Goal: Task Accomplishment & Management: Manage account settings

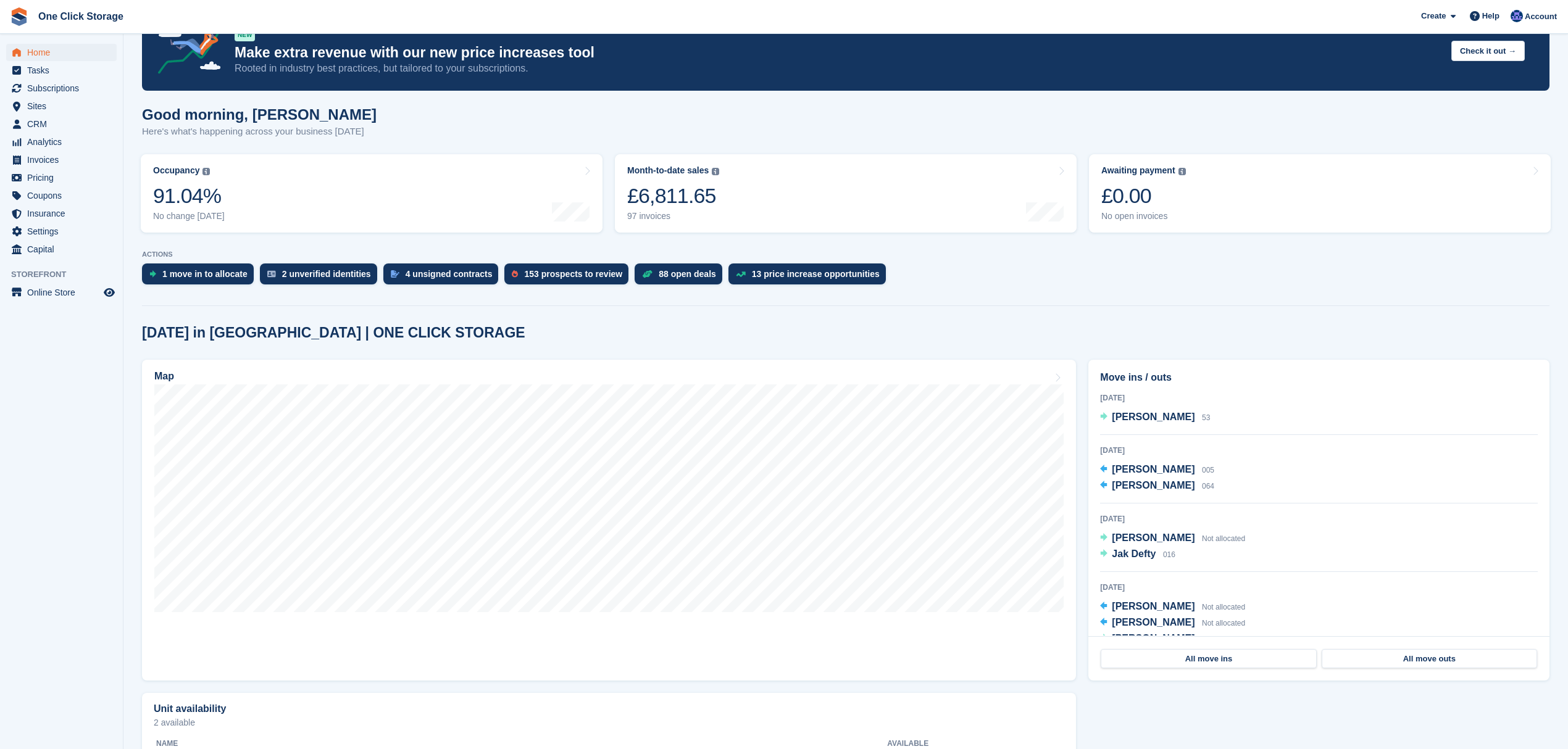
scroll to position [82, 0]
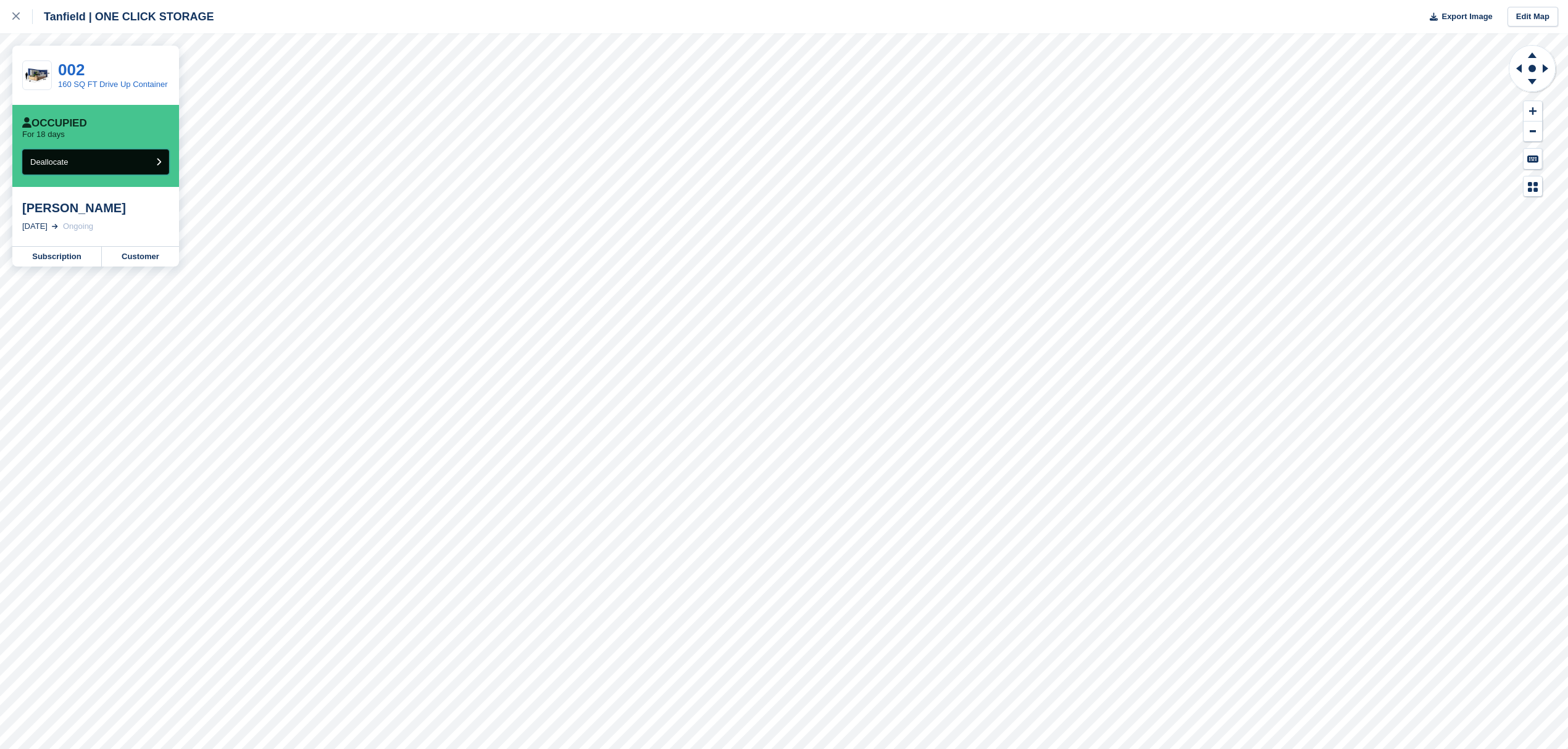
click at [87, 161] on button "Deallocate" at bounding box center [96, 162] width 147 height 25
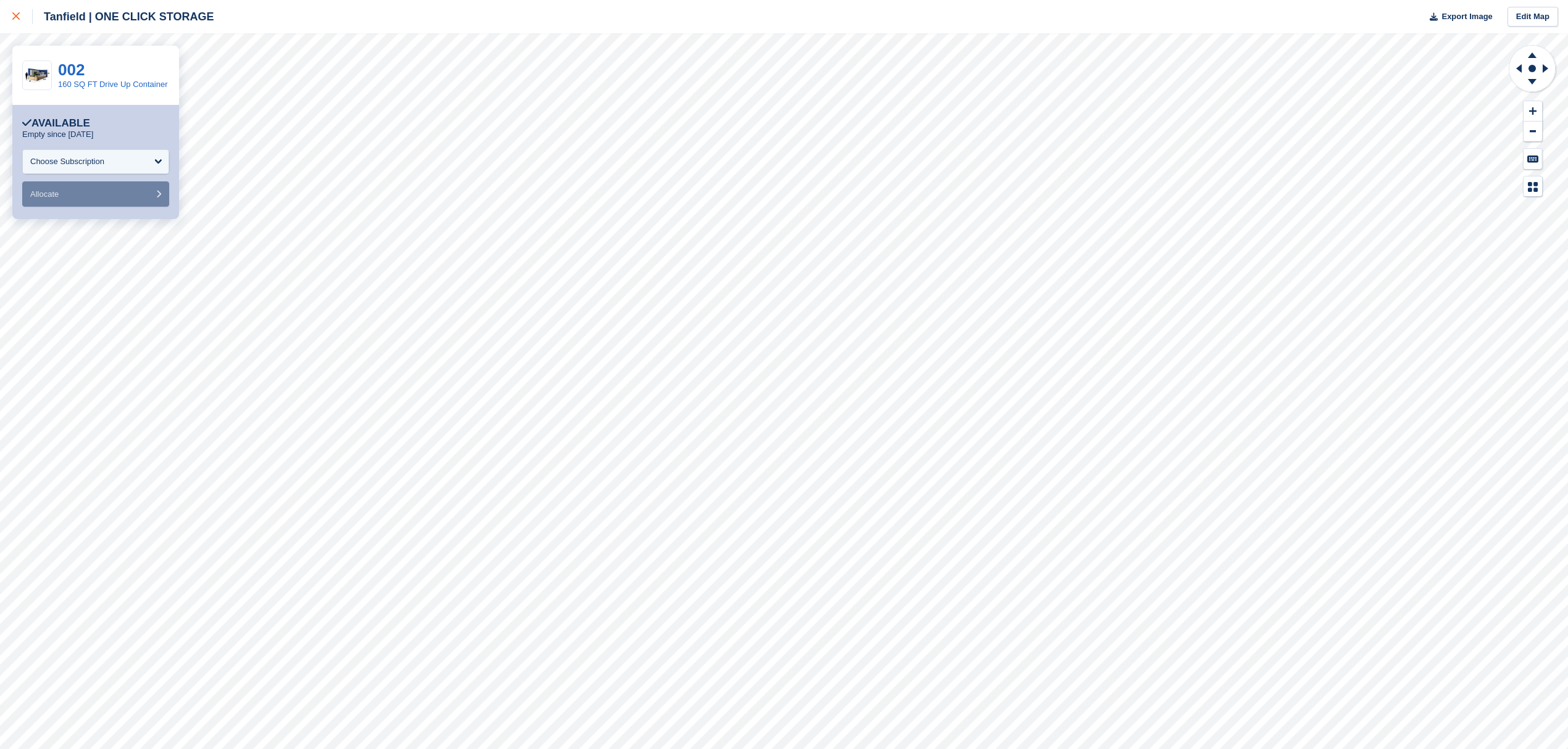
click at [7, 20] on link at bounding box center [16, 16] width 33 height 34
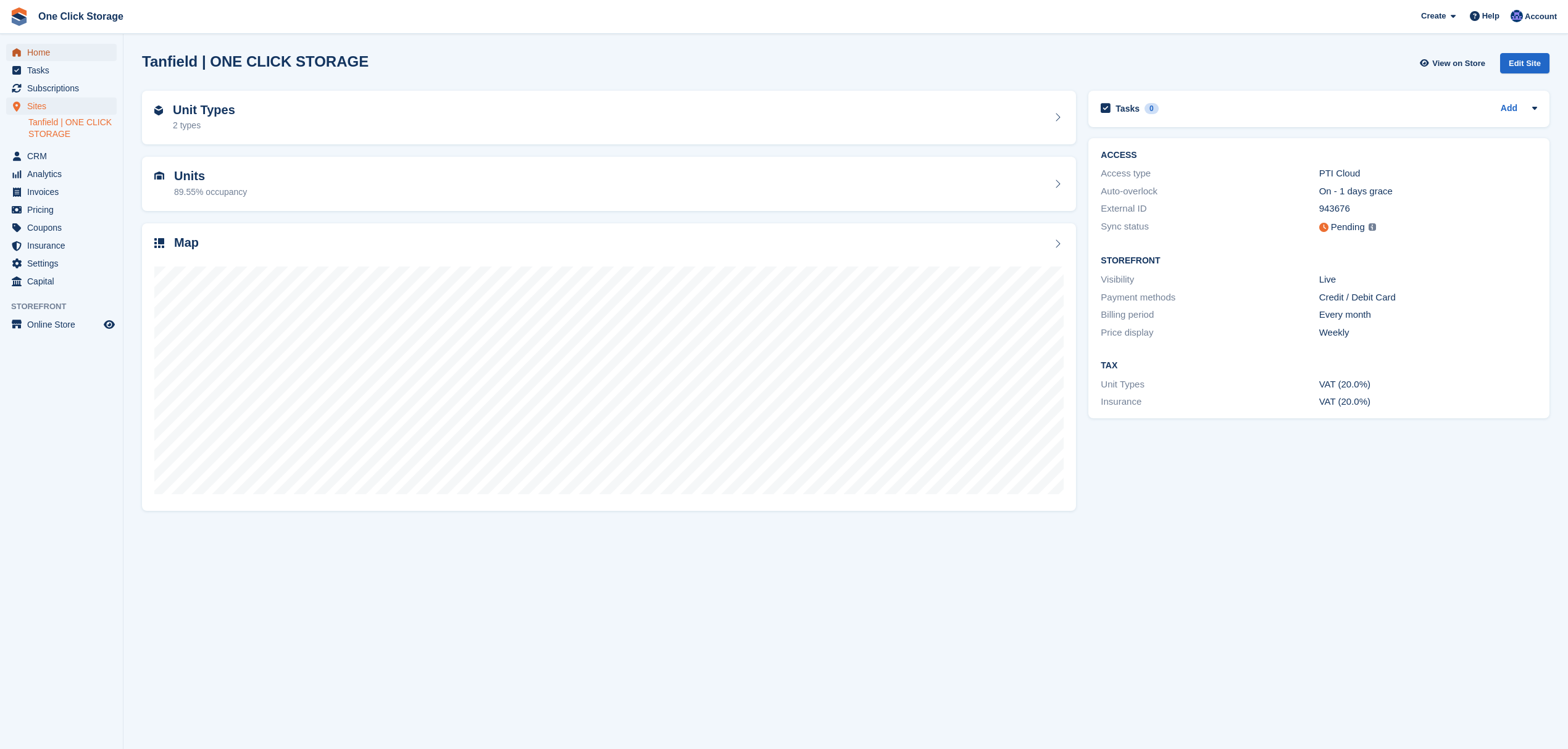
click at [43, 52] on span "Home" at bounding box center [64, 52] width 74 height 17
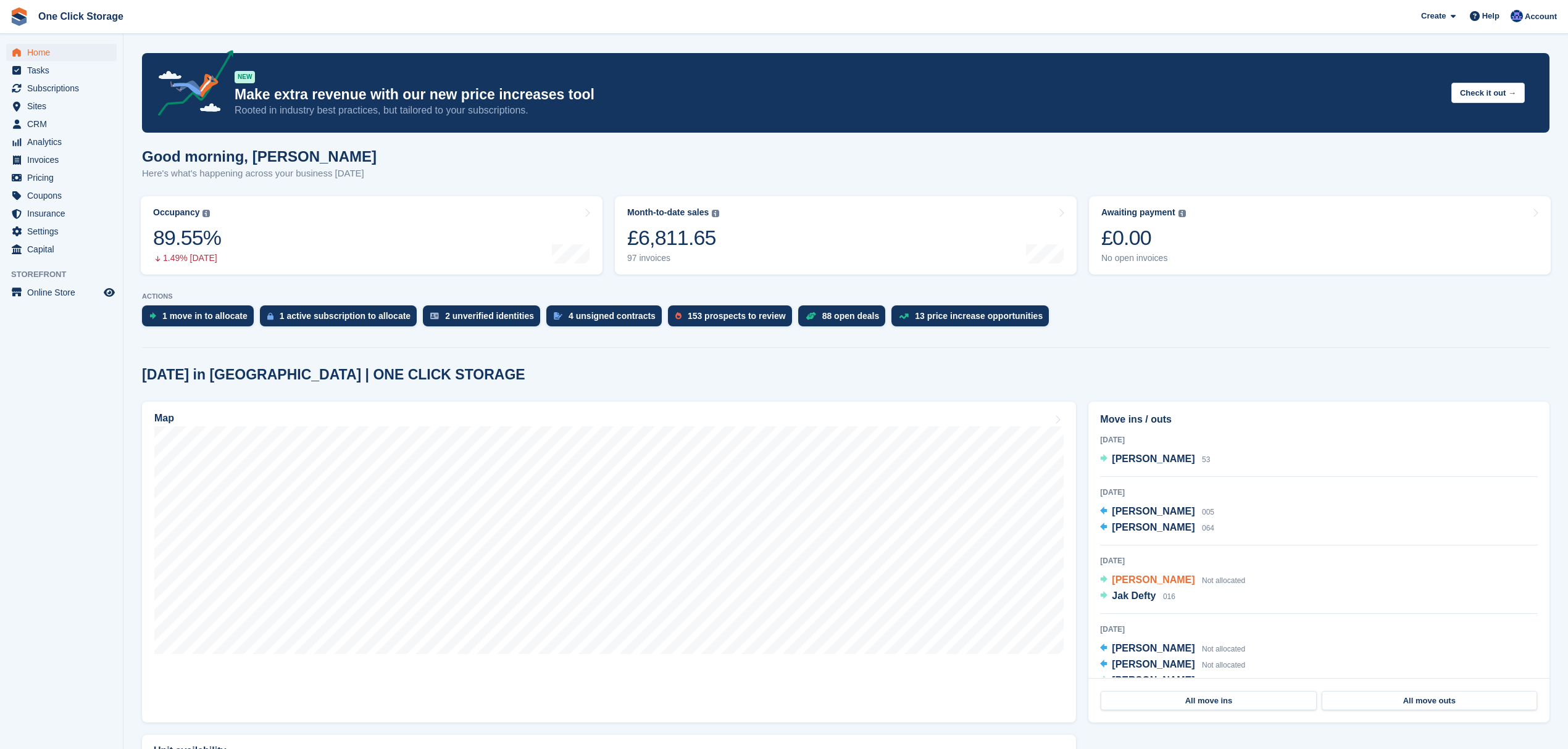
click at [1134, 580] on span "[PERSON_NAME]" at bounding box center [1152, 580] width 83 height 11
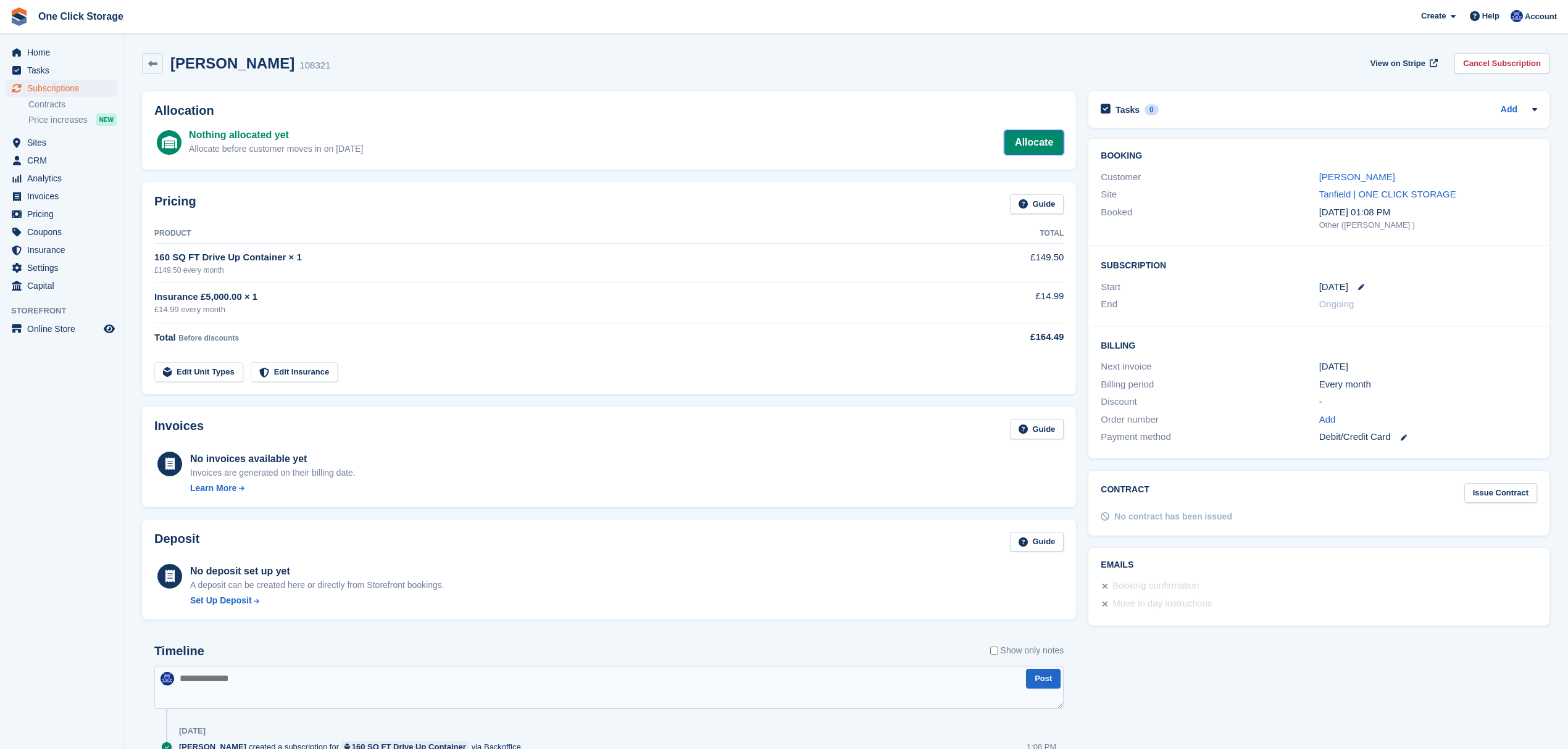
click at [1023, 145] on link "Allocate" at bounding box center [1034, 142] width 59 height 25
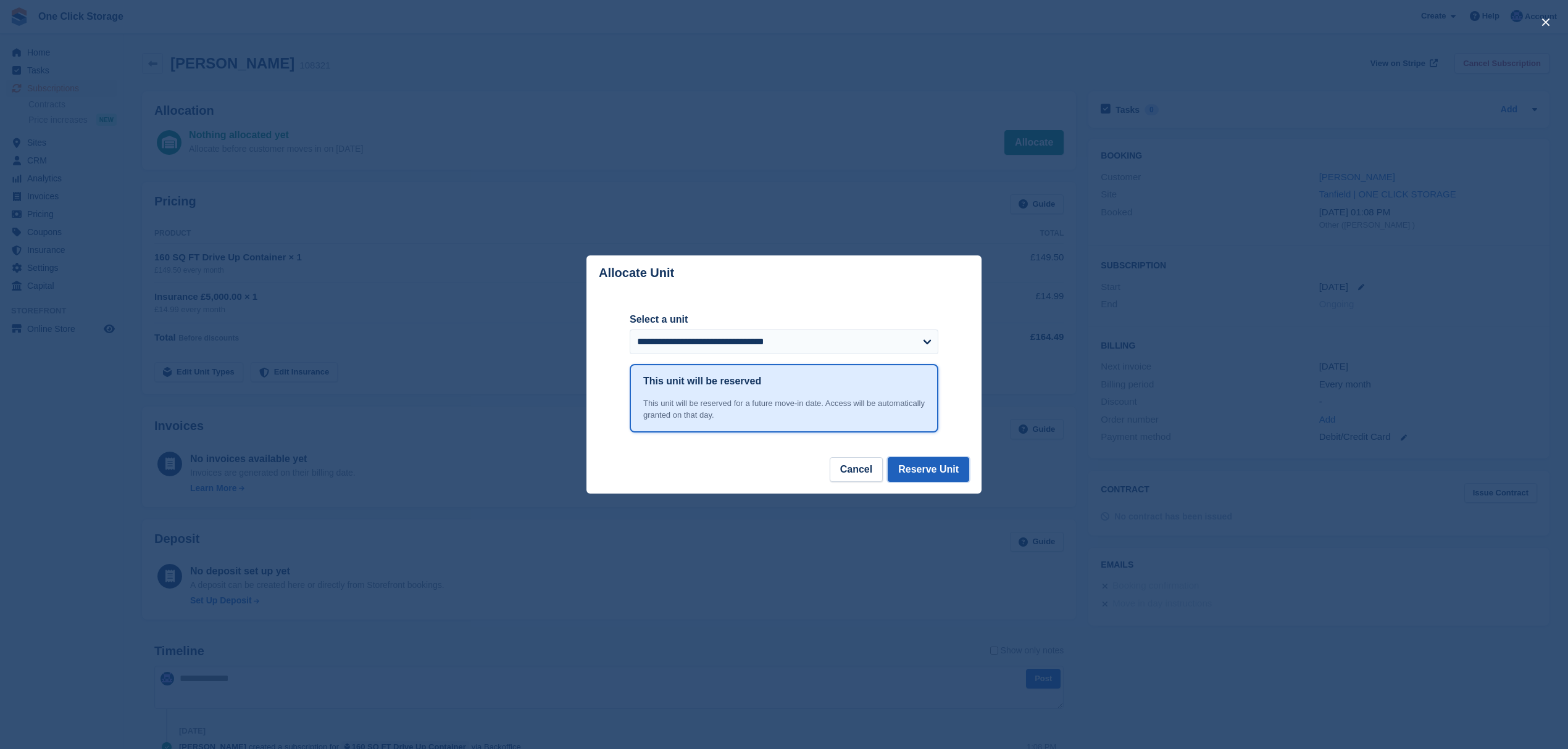
click at [932, 472] on button "Reserve Unit" at bounding box center [928, 469] width 82 height 25
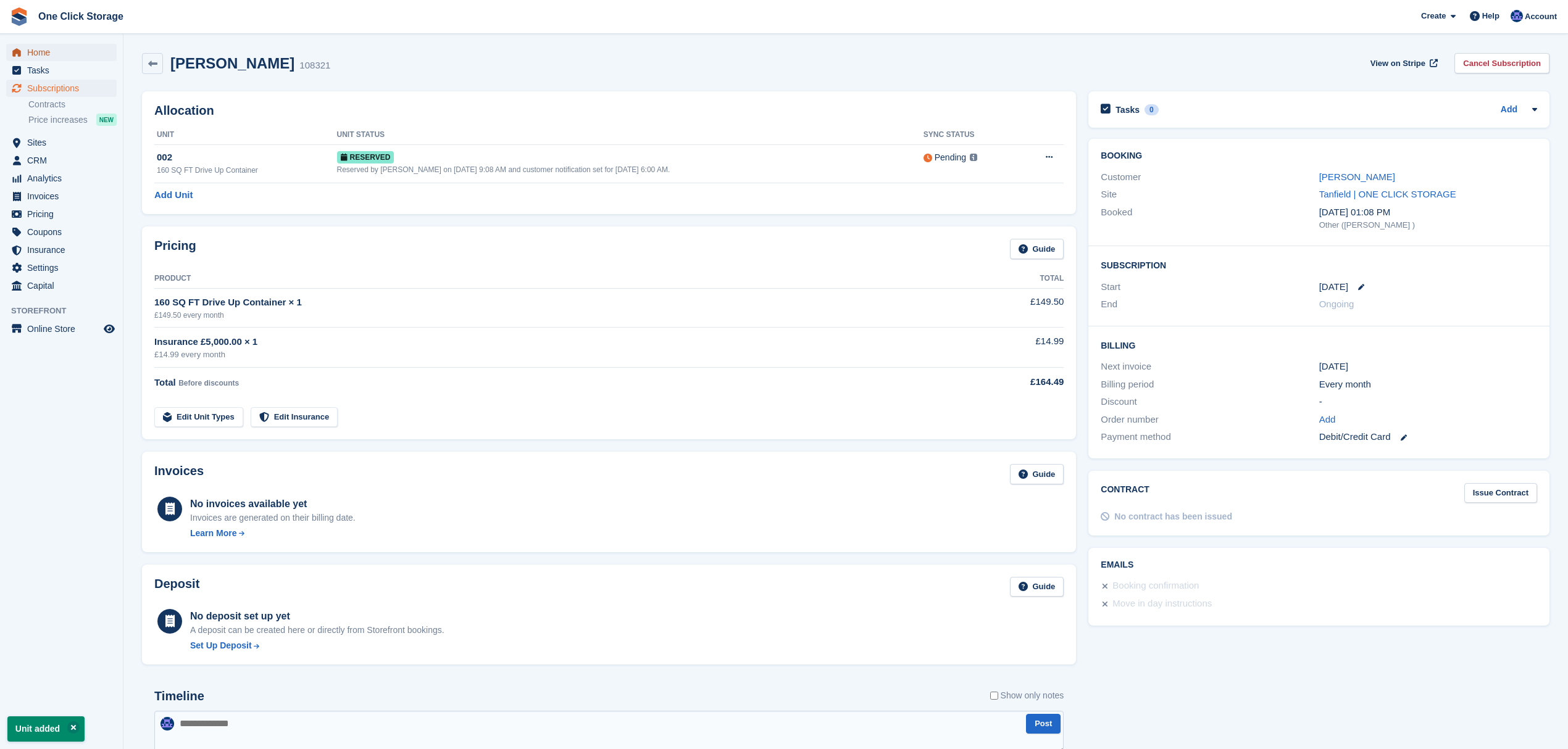
click at [41, 49] on span "Home" at bounding box center [64, 52] width 74 height 17
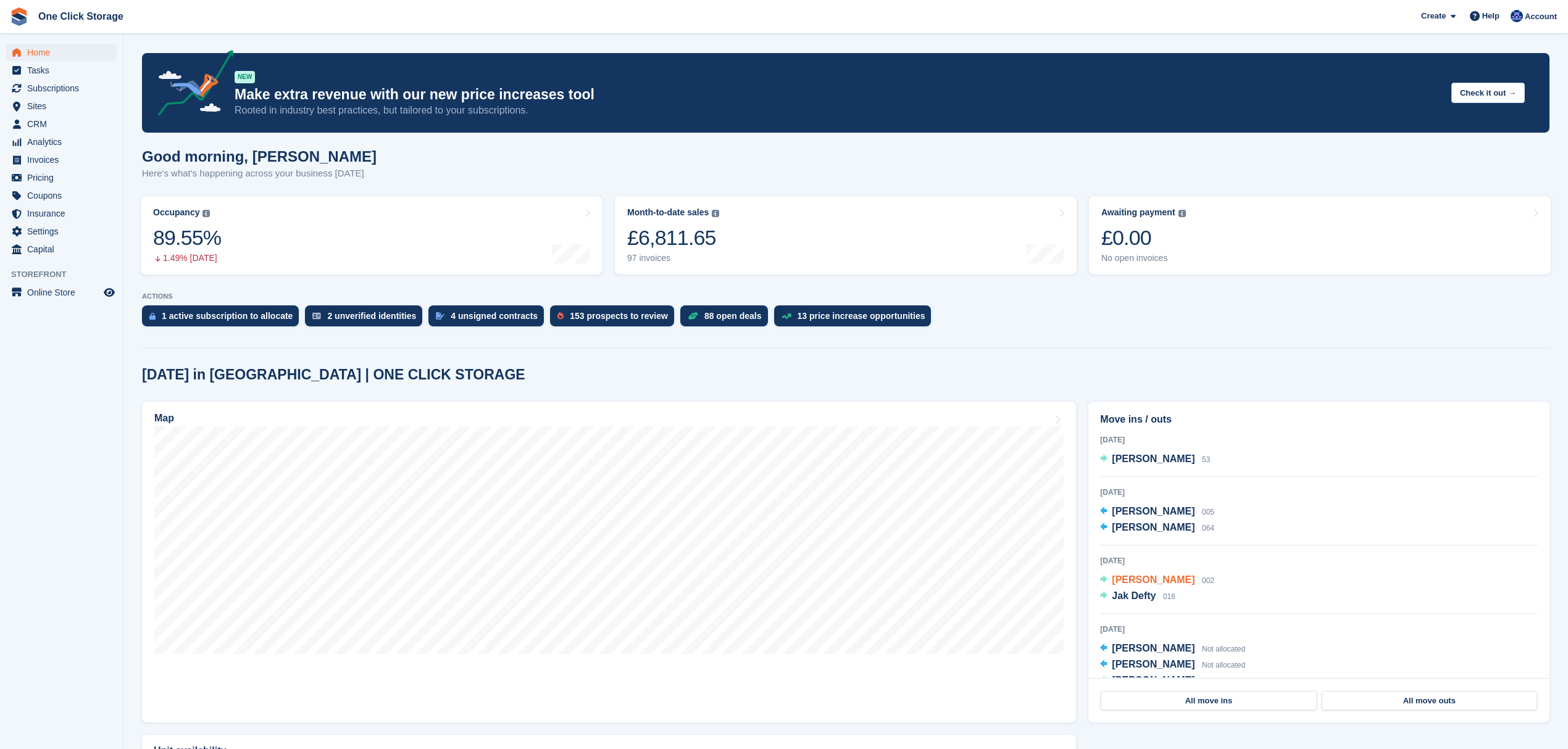
click at [1126, 580] on span "[PERSON_NAME]" at bounding box center [1152, 580] width 83 height 11
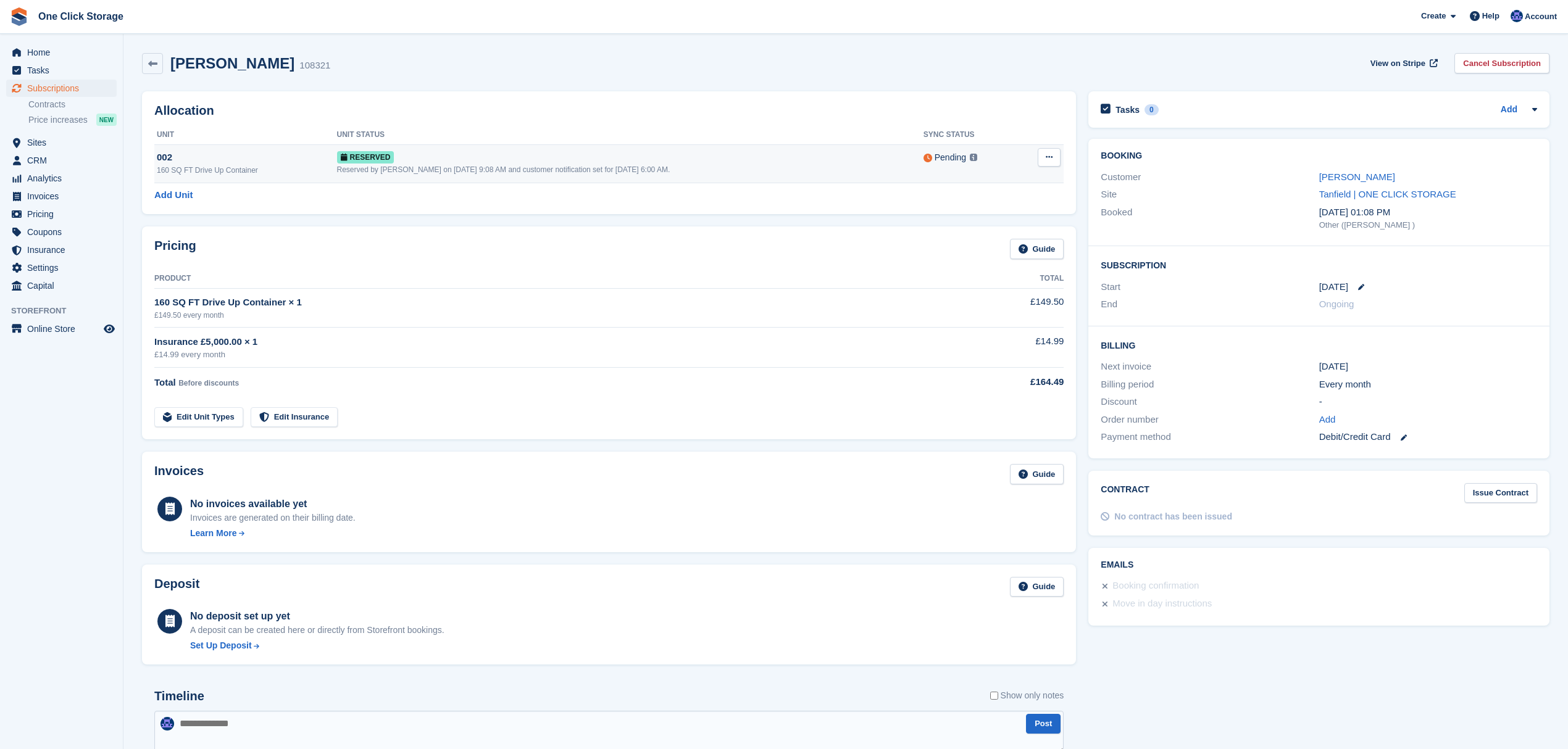
click at [1043, 159] on button at bounding box center [1049, 157] width 23 height 19
click at [1020, 184] on p "Grant Early Access" at bounding box center [1001, 182] width 107 height 16
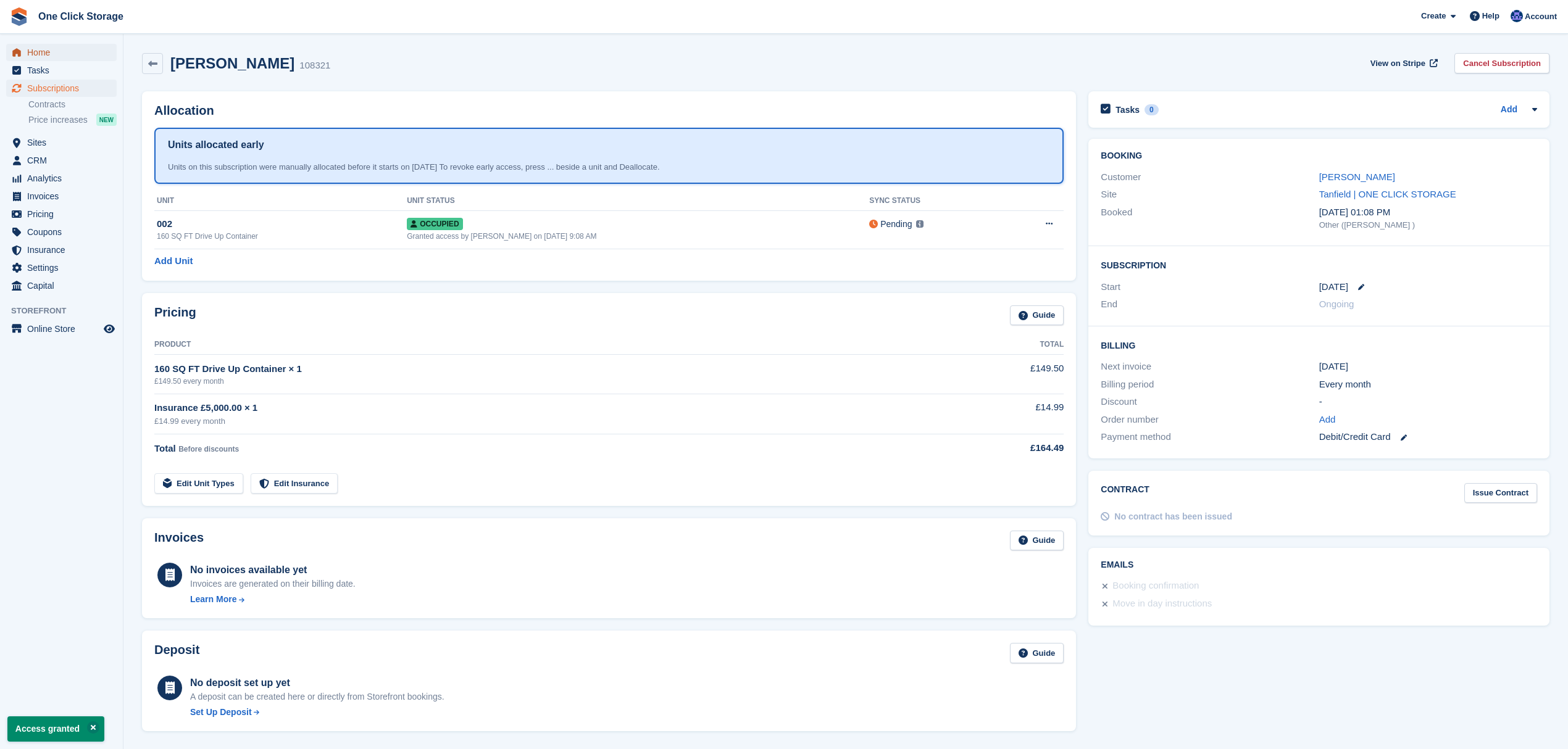
click at [38, 52] on span "Home" at bounding box center [64, 52] width 74 height 17
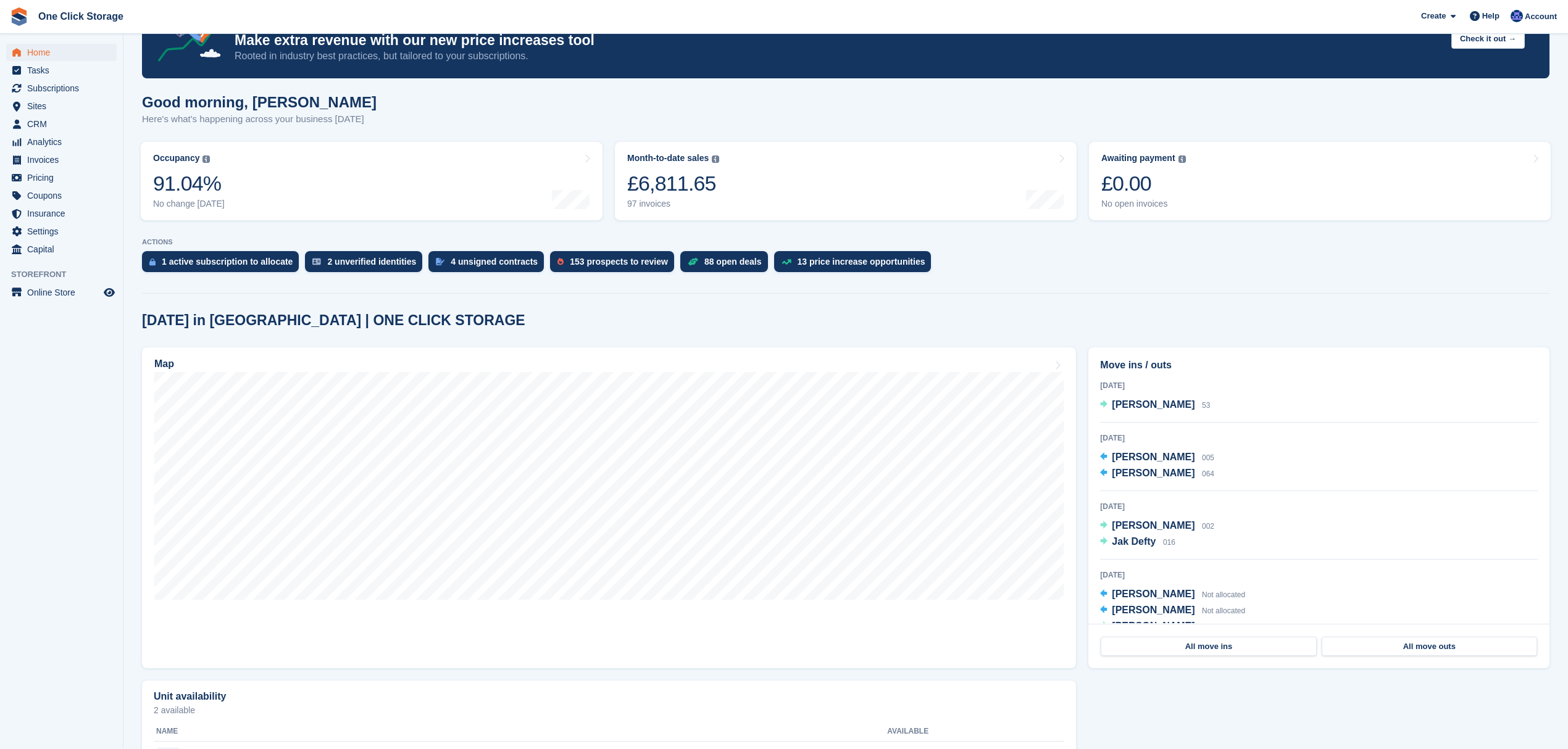
scroll to position [82, 0]
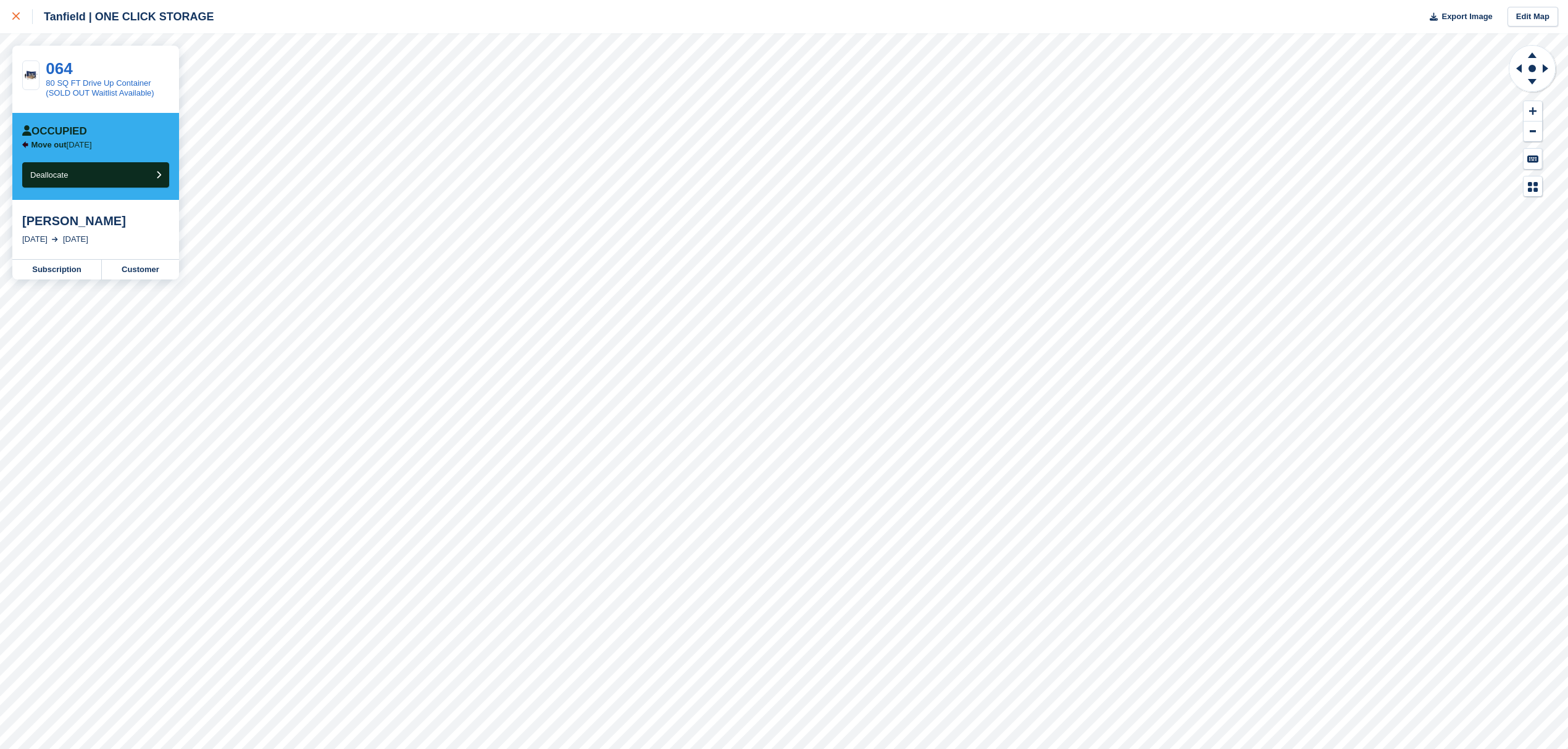
click at [20, 16] on div at bounding box center [22, 16] width 20 height 15
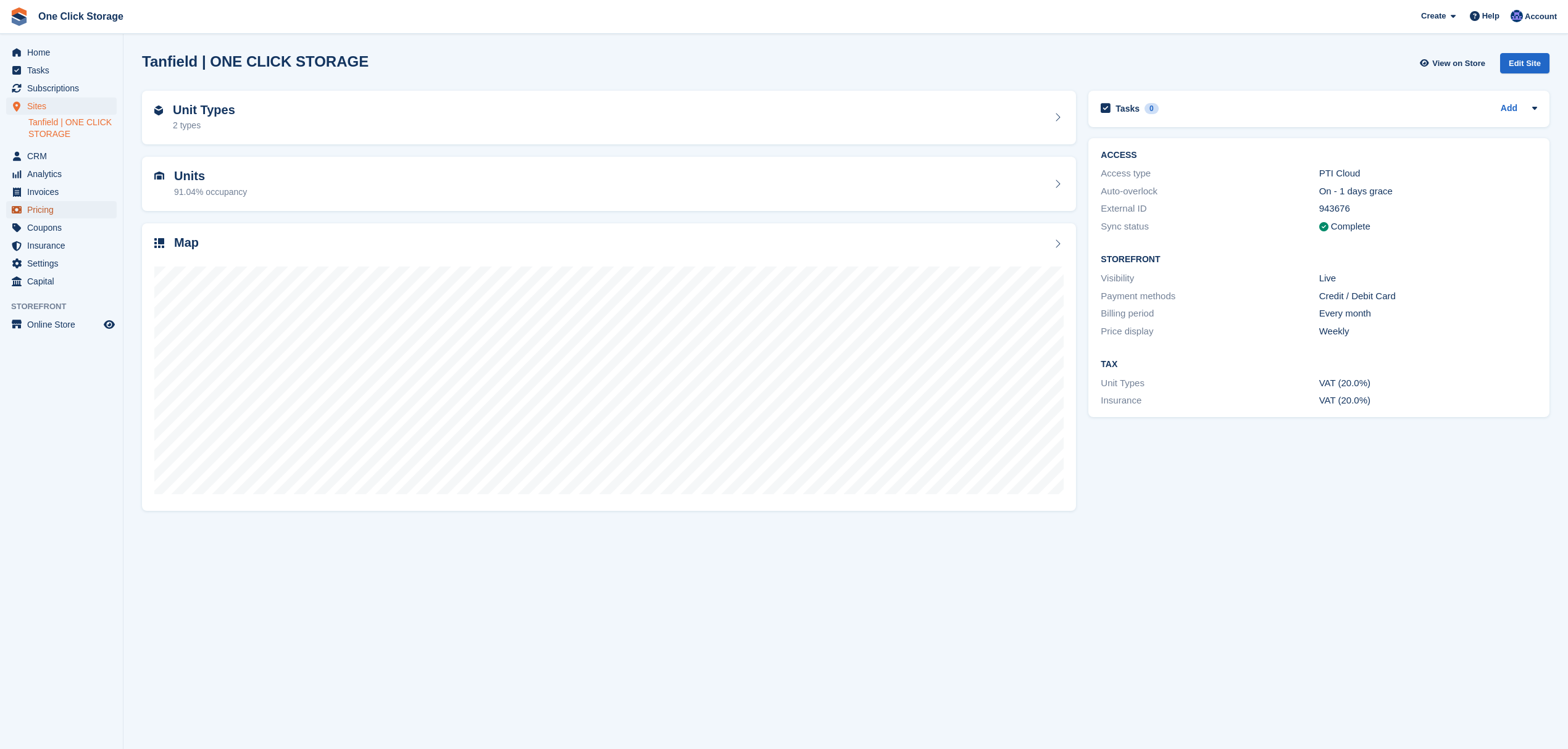
click at [65, 208] on span "Pricing" at bounding box center [64, 209] width 74 height 17
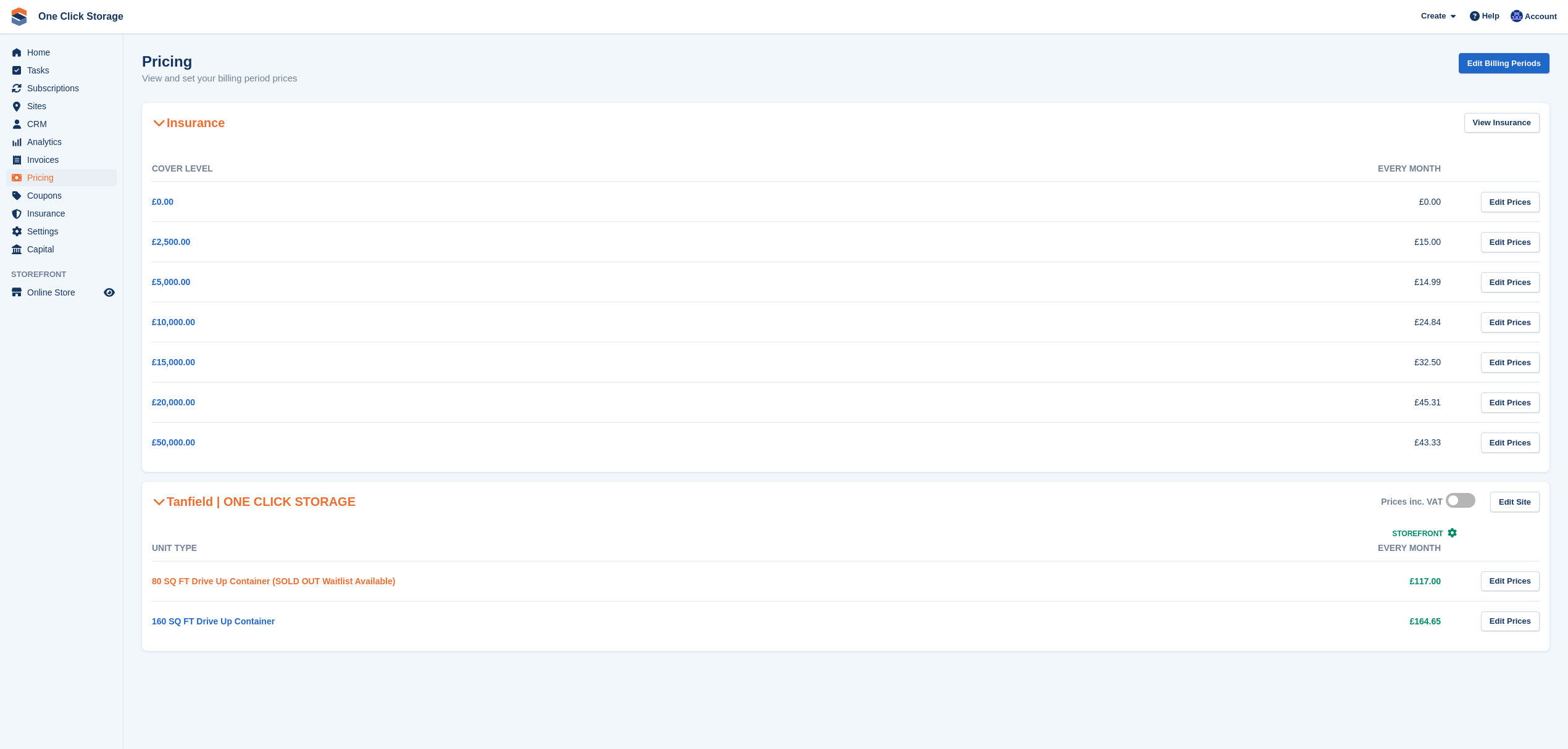
click at [243, 580] on link "80 SQ FT Drive Up Container (SOLD OUT Waitlist Available)" at bounding box center [273, 581] width 243 height 10
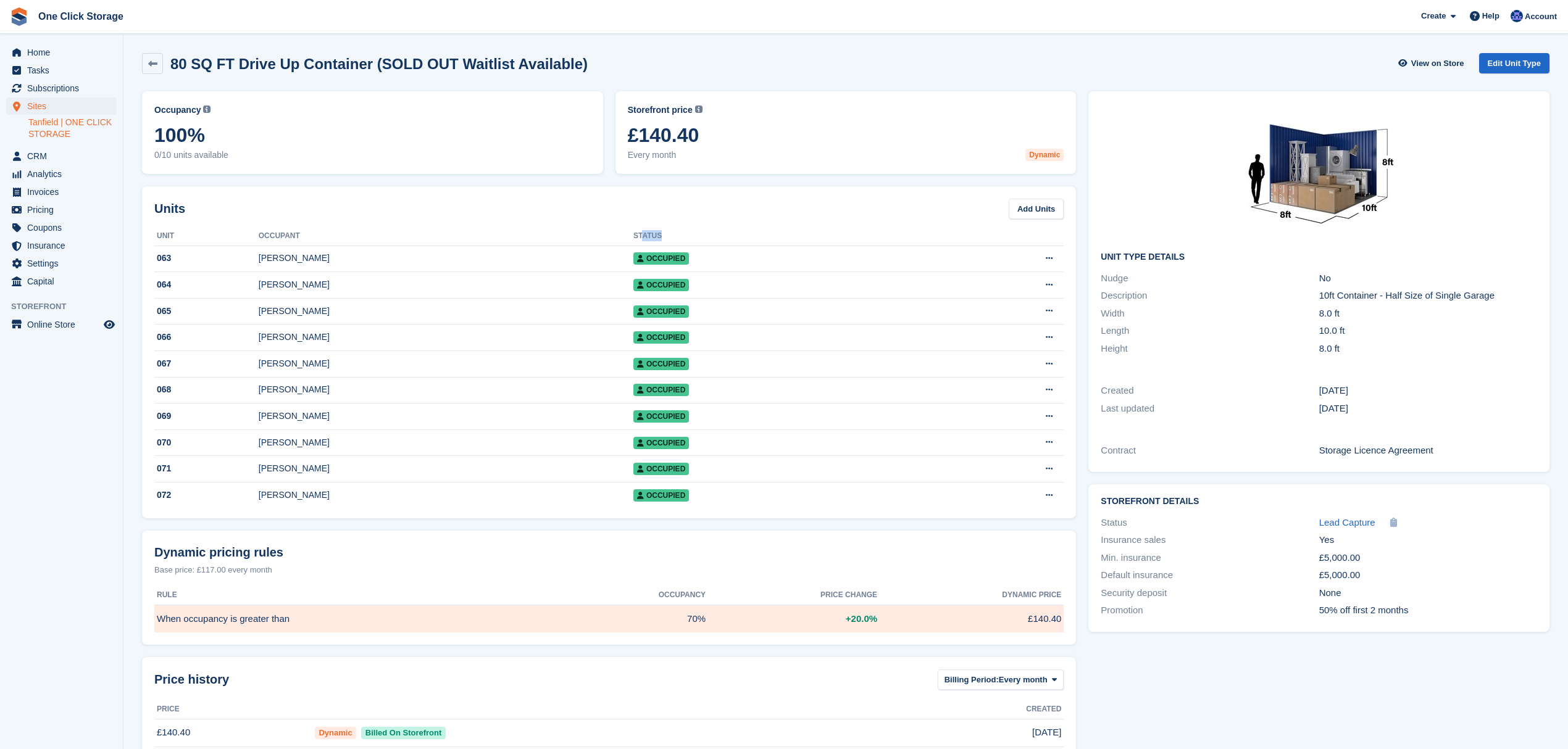
drag, startPoint x: 707, startPoint y: 231, endPoint x: 690, endPoint y: 231, distance: 17.0
click at [690, 231] on th "Status" at bounding box center [780, 236] width 294 height 20
click at [737, 227] on th "Status" at bounding box center [780, 236] width 294 height 20
click at [670, 140] on span "£140.40" at bounding box center [847, 135] width 437 height 22
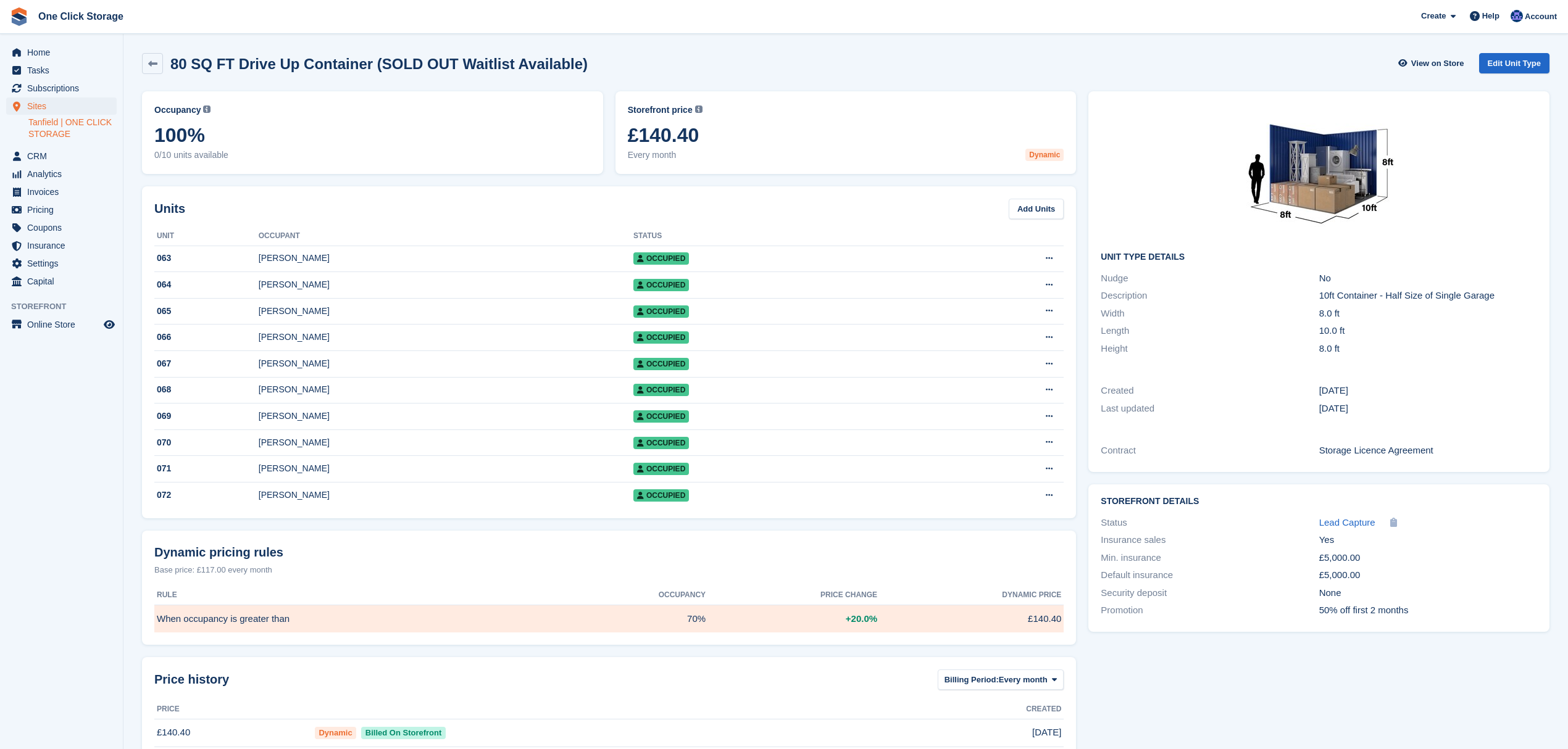
click at [732, 199] on div "Units Add Units" at bounding box center [609, 209] width 910 height 20
drag, startPoint x: 1364, startPoint y: 608, endPoint x: 1204, endPoint y: 600, distance: 160.2
click at [1204, 600] on div "Storefront Details Status Lead Capture Unit Type link Copied! Insurance sales Y…" at bounding box center [1319, 558] width 461 height 147
click at [47, 211] on span "Pricing" at bounding box center [64, 209] width 74 height 17
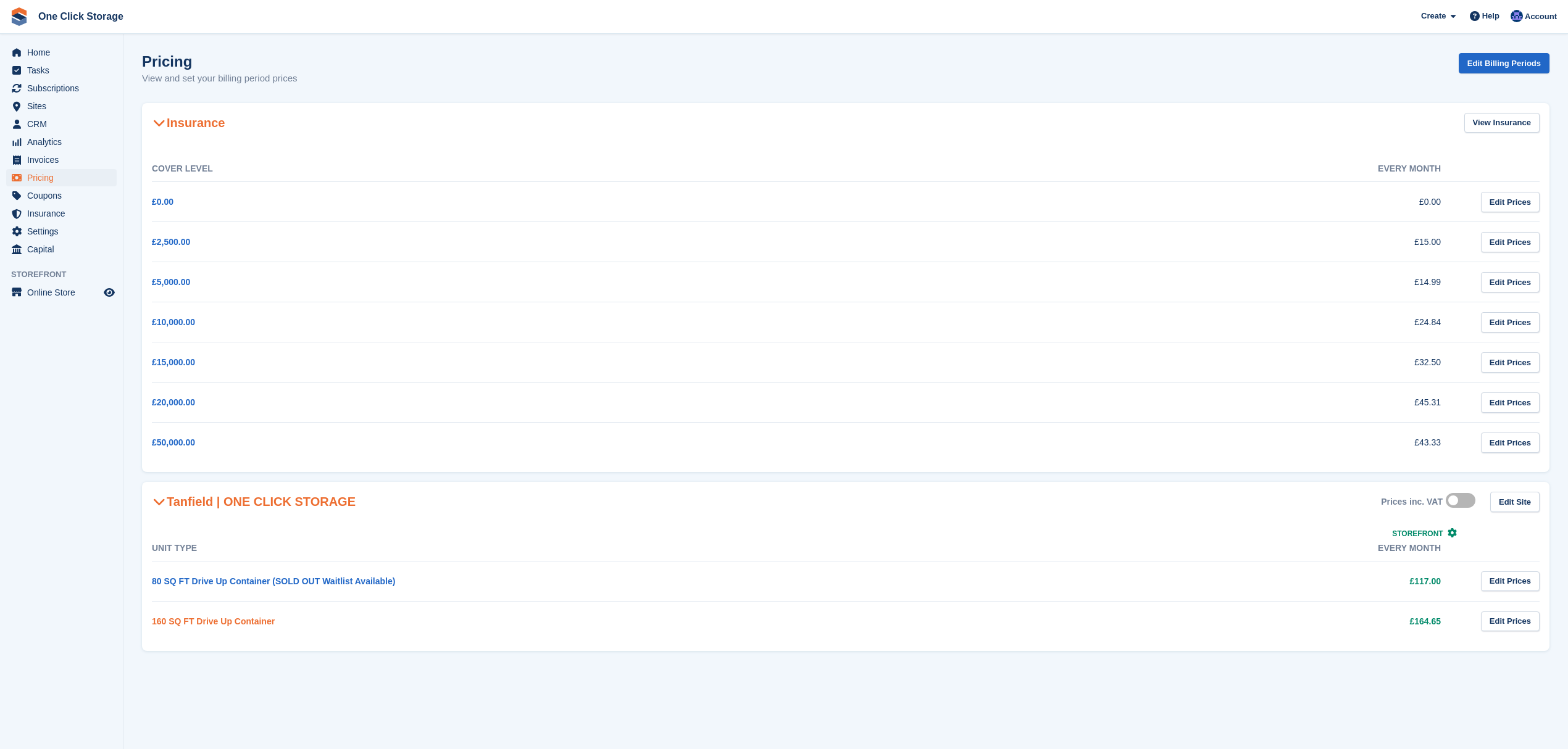
click at [218, 626] on link "160 SQ FT Drive Up Container" at bounding box center [213, 621] width 123 height 10
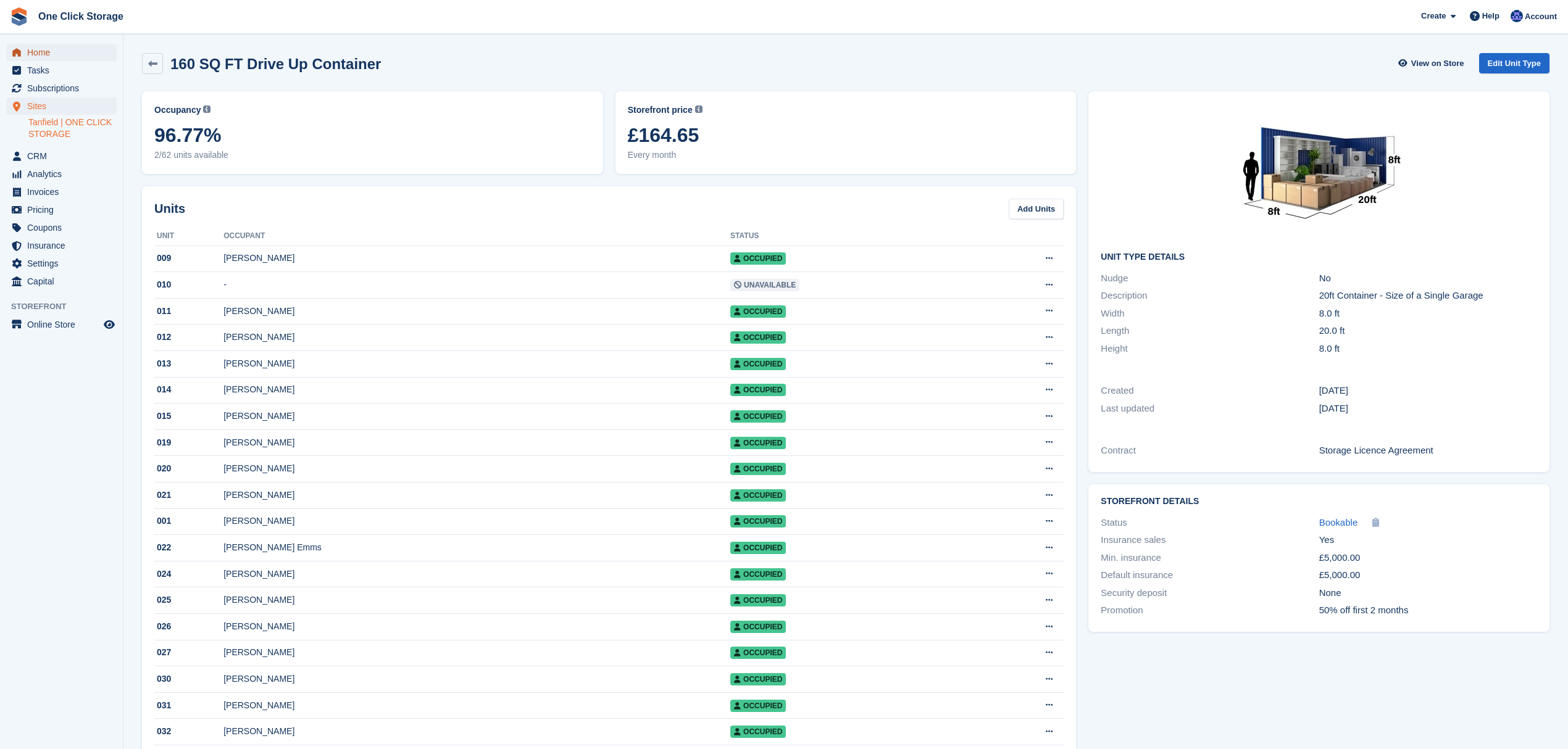
click at [56, 49] on span "Home" at bounding box center [64, 52] width 74 height 17
